Goal: Transaction & Acquisition: Purchase product/service

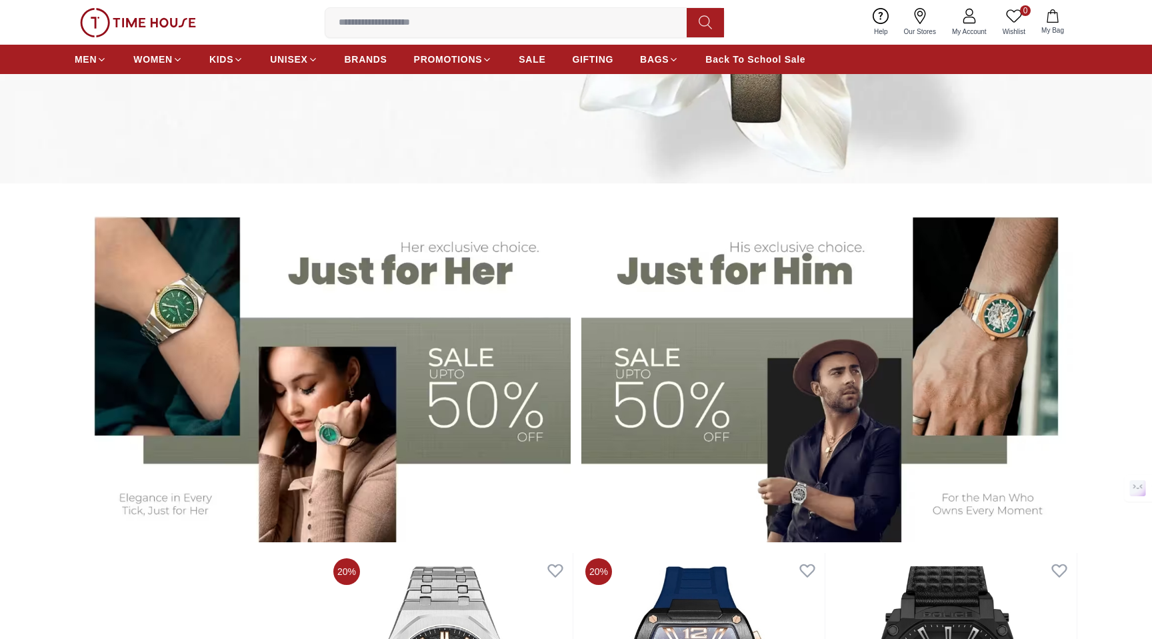
scroll to position [389, 0]
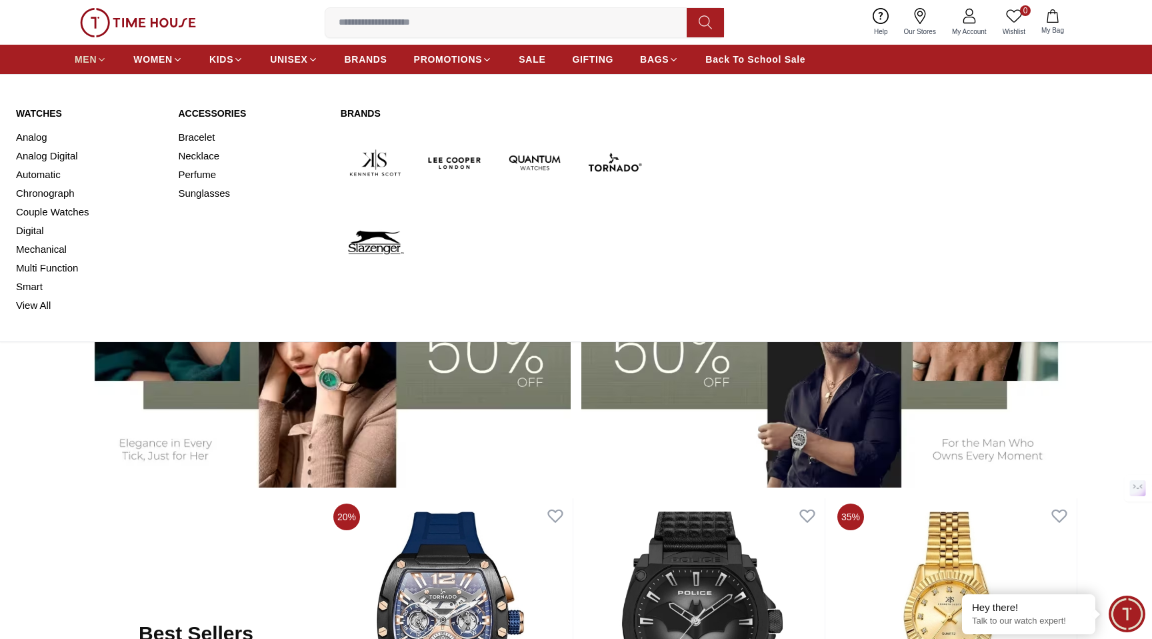
click at [82, 61] on span "MEN" at bounding box center [86, 59] width 22 height 13
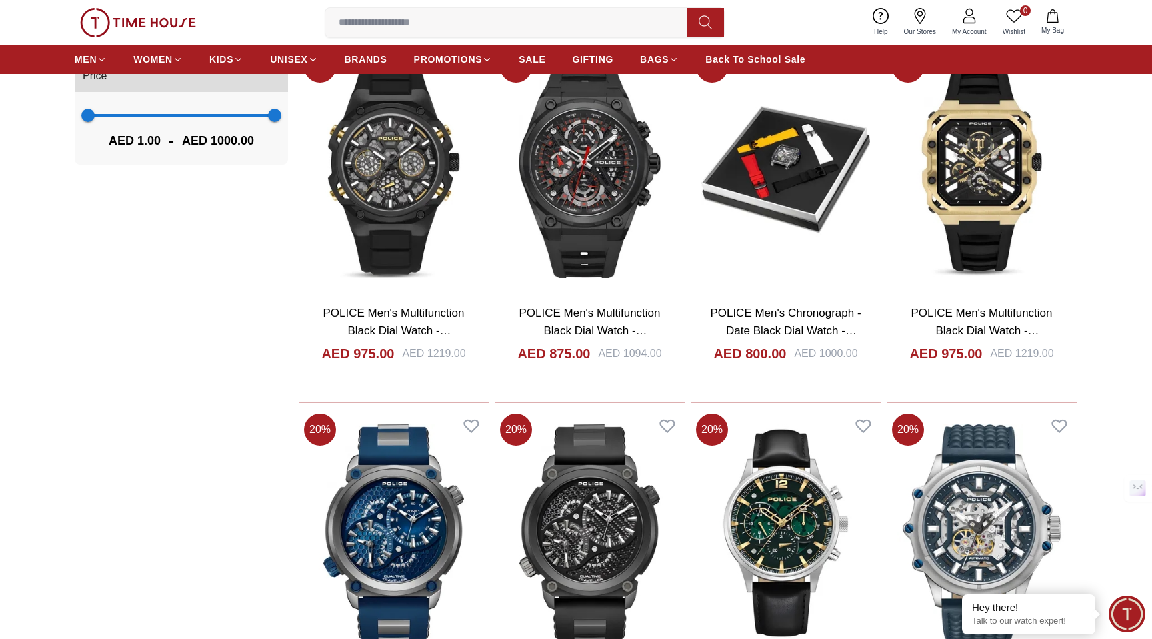
scroll to position [1460, 0]
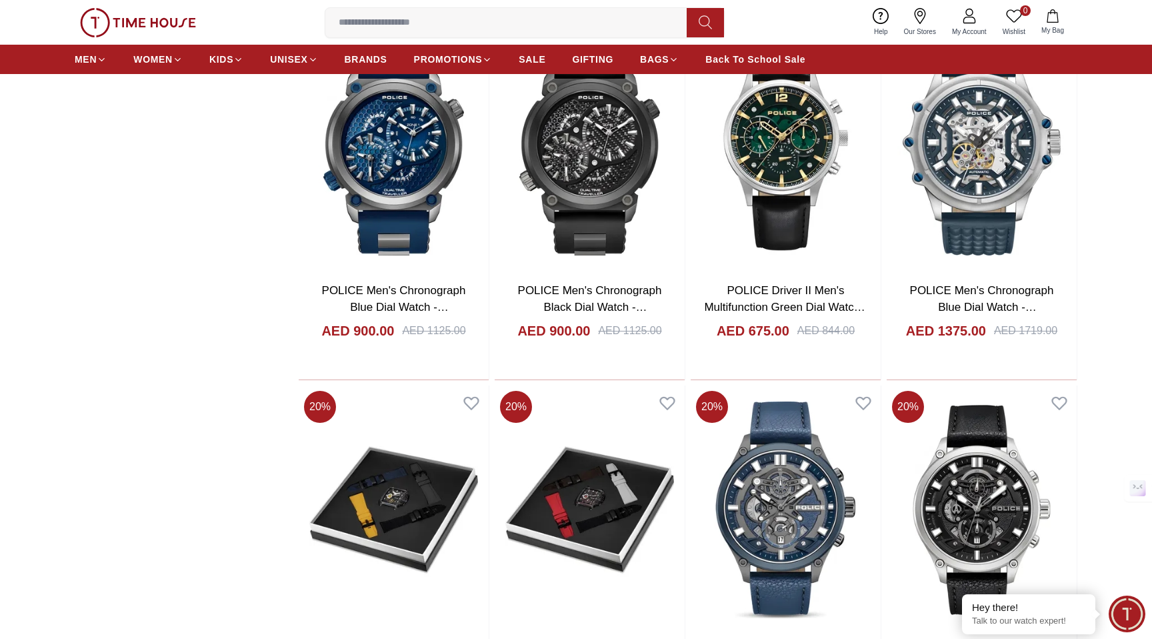
scroll to position [1853, 0]
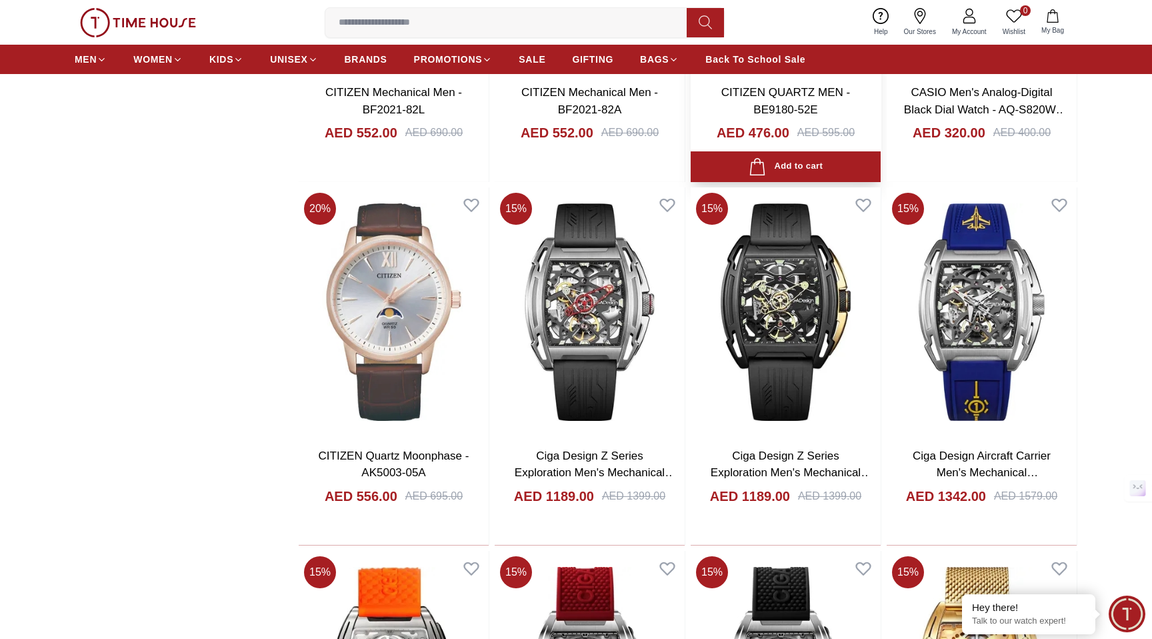
scroll to position [4366, 0]
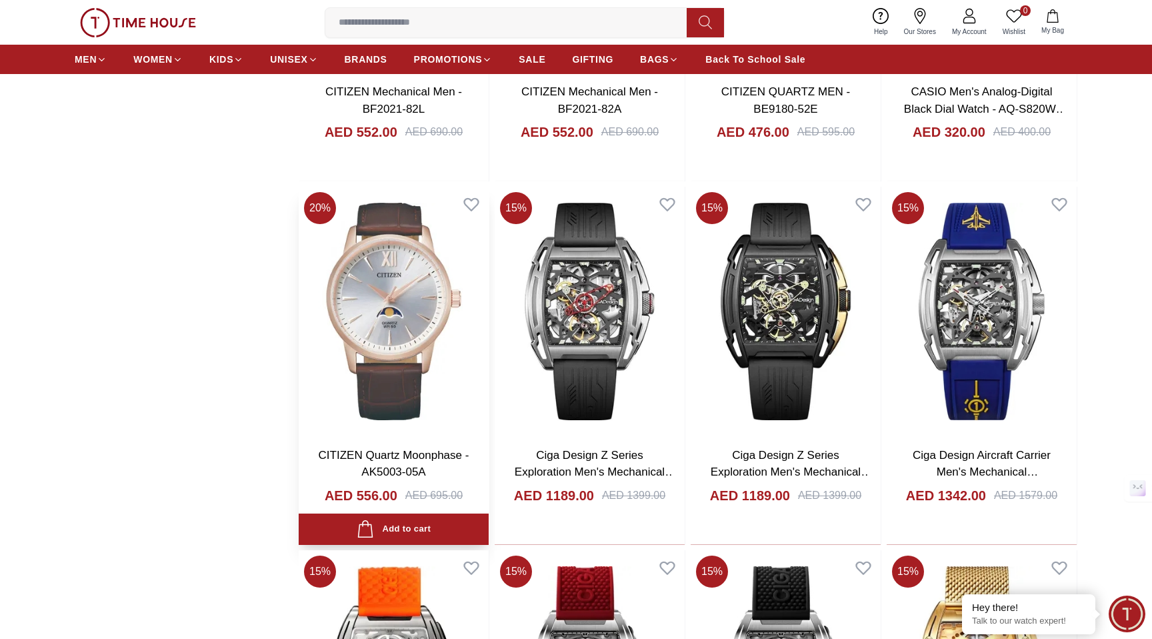
click at [391, 279] on img at bounding box center [394, 311] width 190 height 249
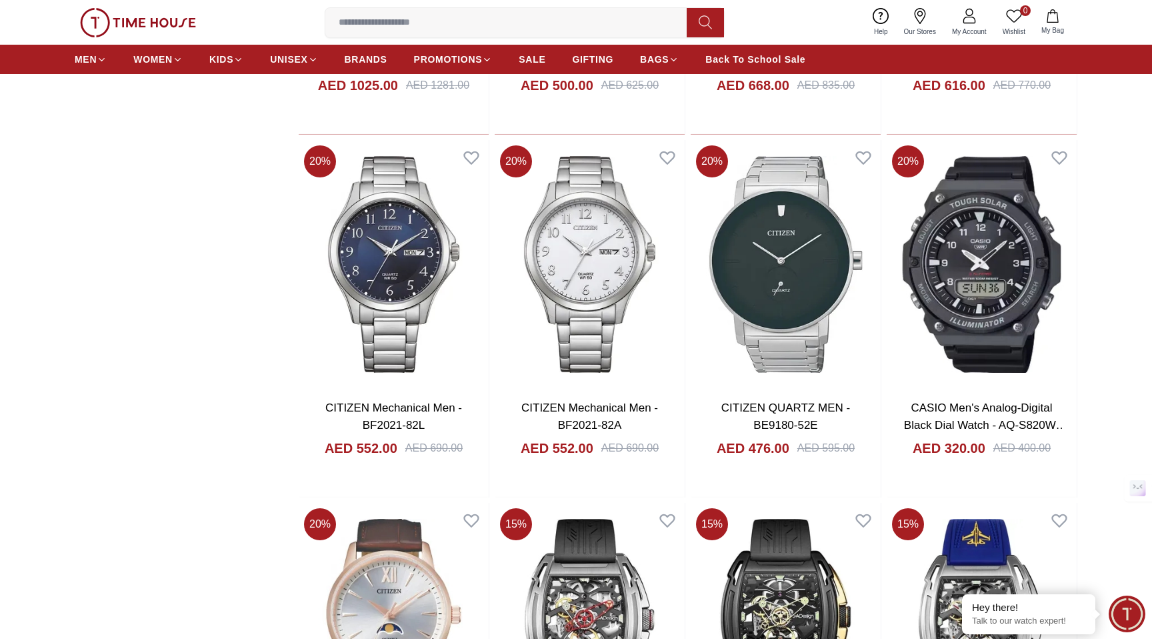
scroll to position [4058, 0]
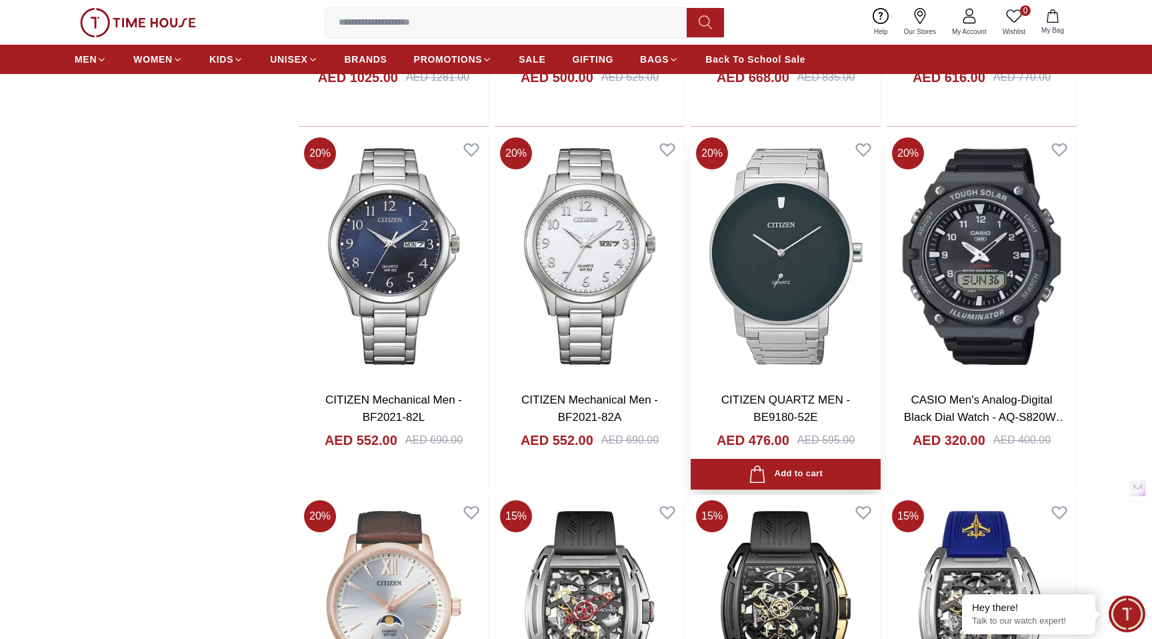
click at [773, 274] on img at bounding box center [786, 256] width 190 height 249
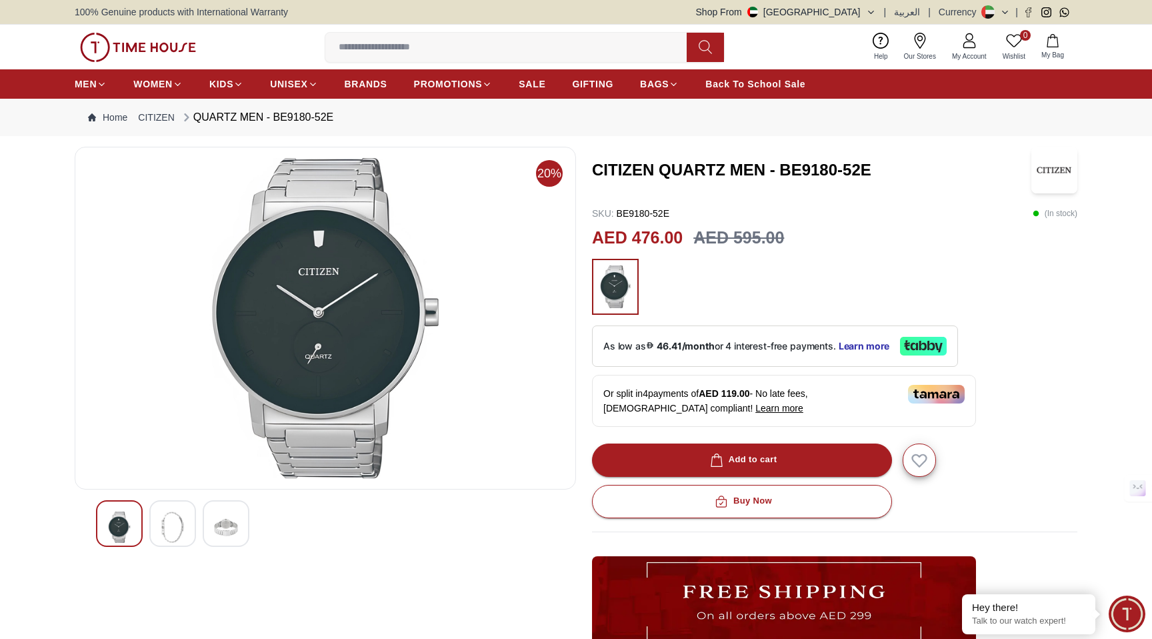
click at [173, 519] on img at bounding box center [173, 526] width 24 height 31
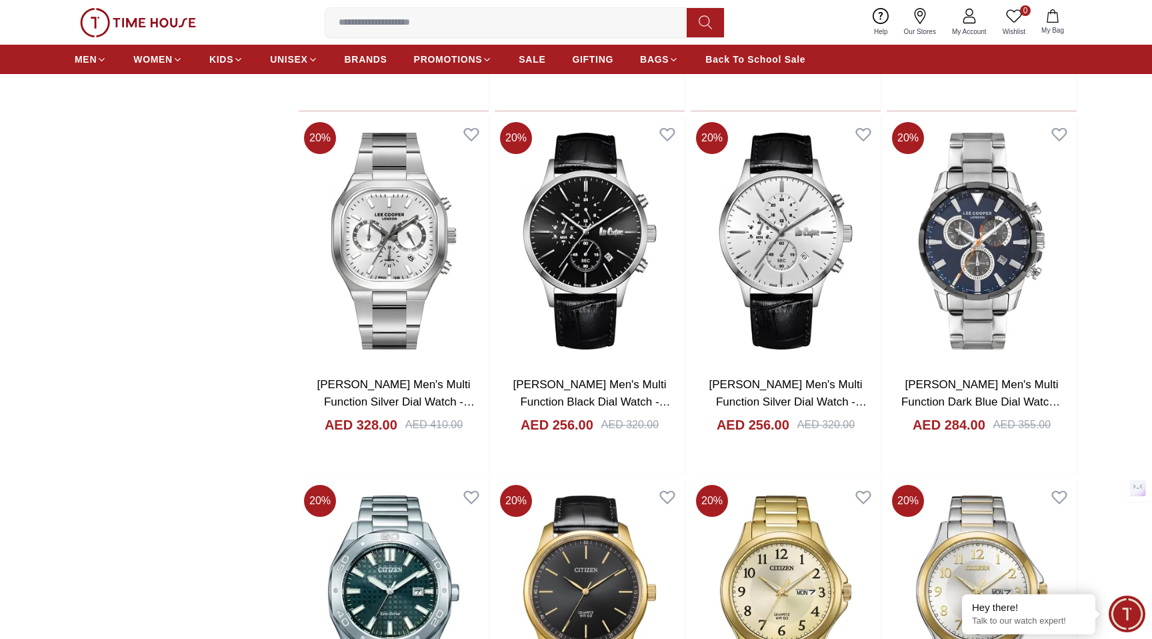
scroll to position [3447, 0]
